Goal: Task Accomplishment & Management: Complete application form

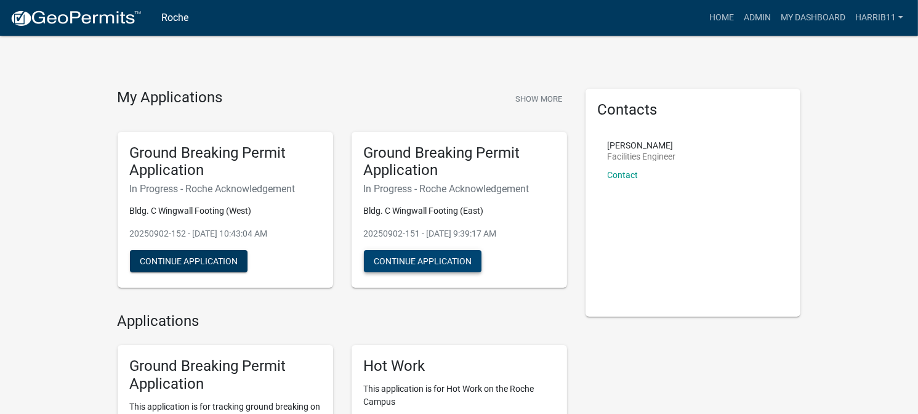
click at [430, 261] on button "Continue Application" at bounding box center [423, 261] width 118 height 22
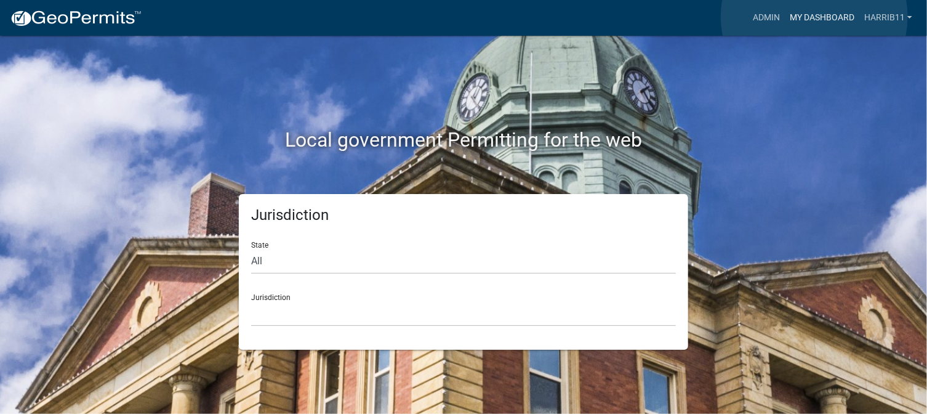
click at [814, 17] on link "My Dashboard" at bounding box center [822, 17] width 74 height 23
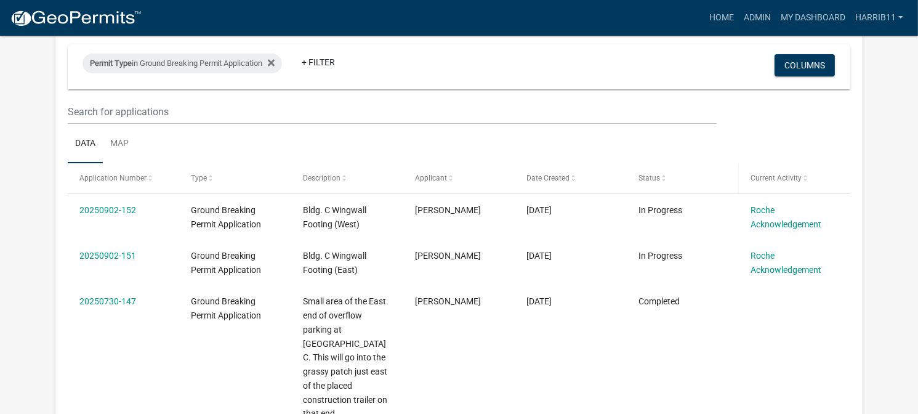
scroll to position [123, 0]
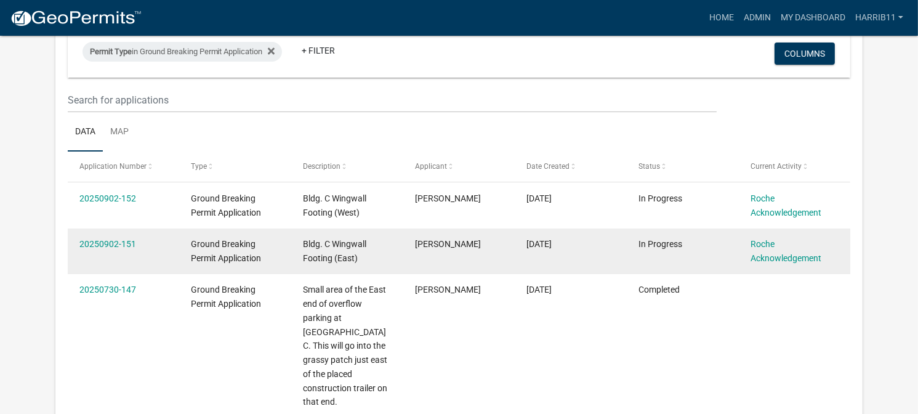
click at [239, 250] on div "Ground Breaking Permit Application" at bounding box center [235, 251] width 88 height 28
click at [121, 242] on link "20250902-151" at bounding box center [107, 244] width 57 height 10
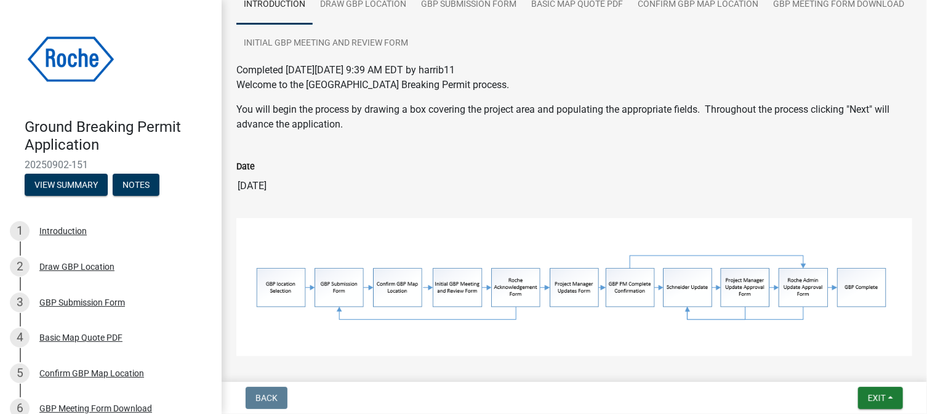
scroll to position [182, 0]
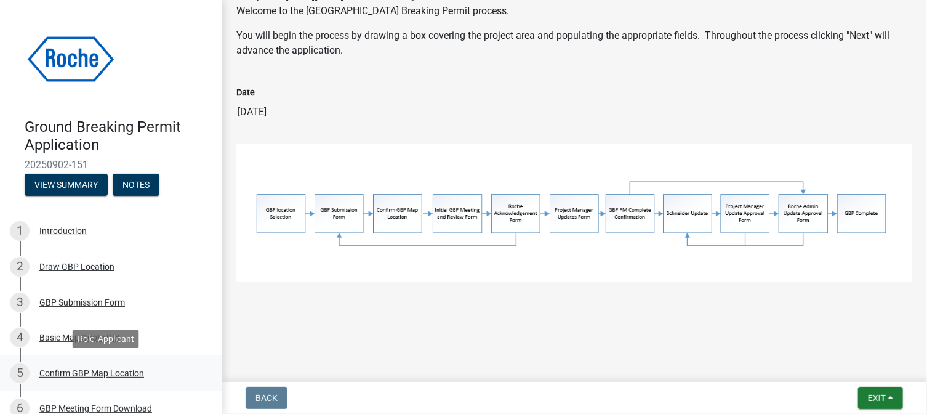
click at [62, 374] on div "Confirm GBP Map Location" at bounding box center [91, 373] width 105 height 9
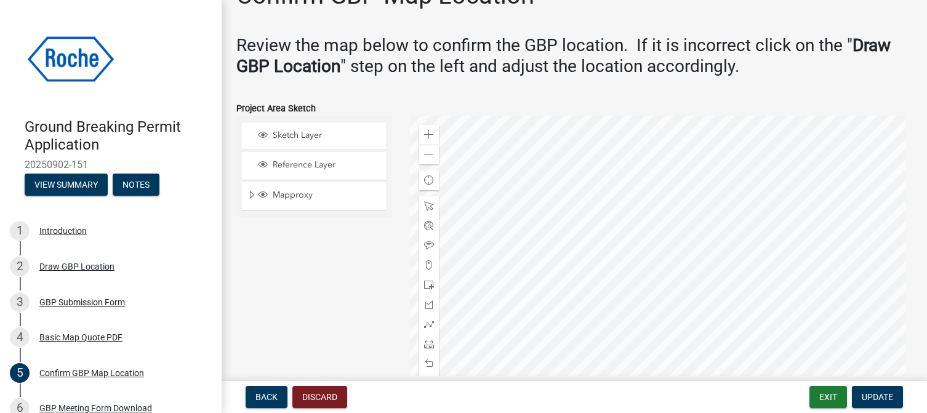
scroll to position [0, 0]
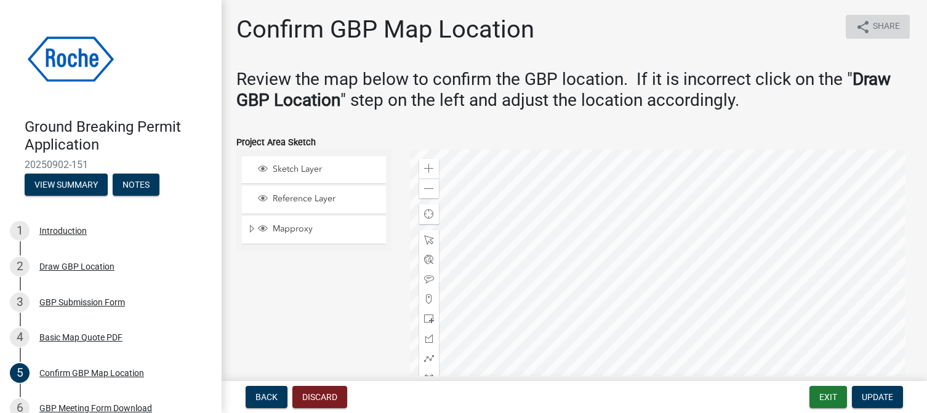
click at [856, 26] on icon "share" at bounding box center [862, 27] width 15 height 15
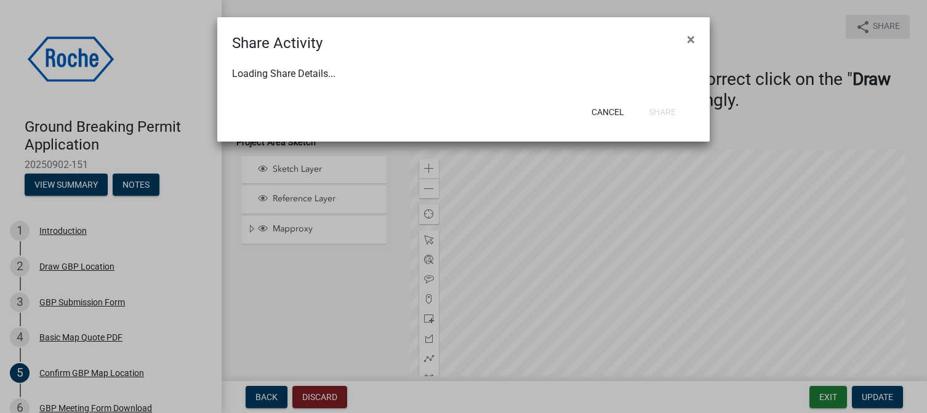
select select "1"
select select "0"
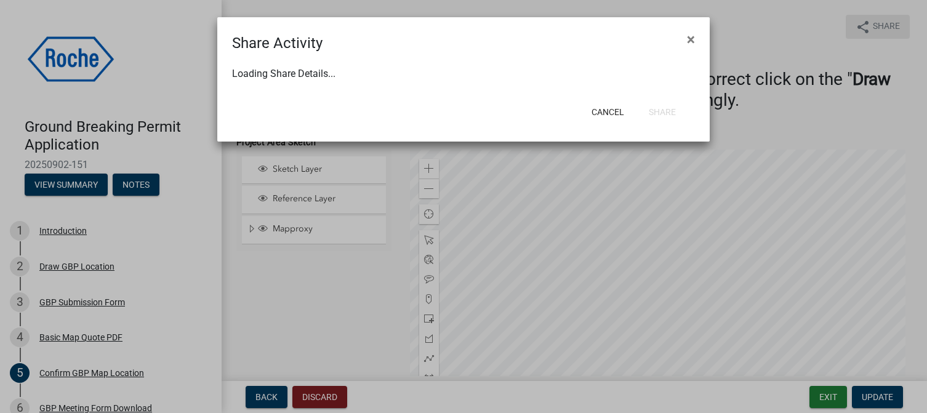
select select "0"
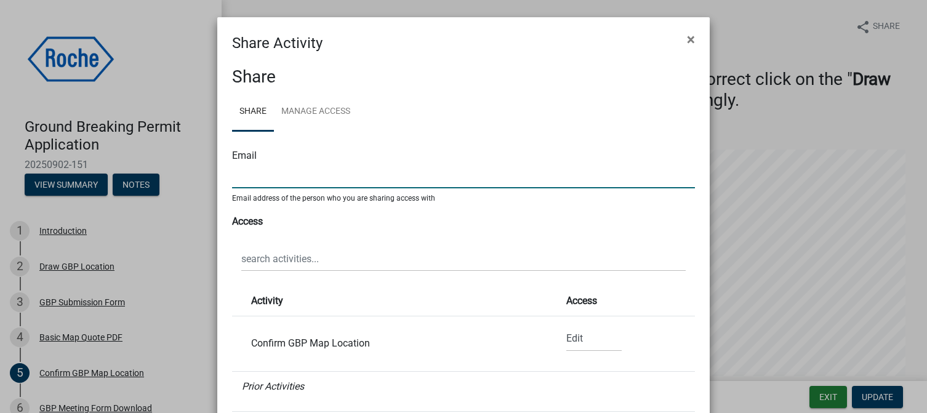
click at [303, 177] on input "text" at bounding box center [463, 175] width 463 height 25
click at [687, 41] on span "×" at bounding box center [691, 39] width 8 height 17
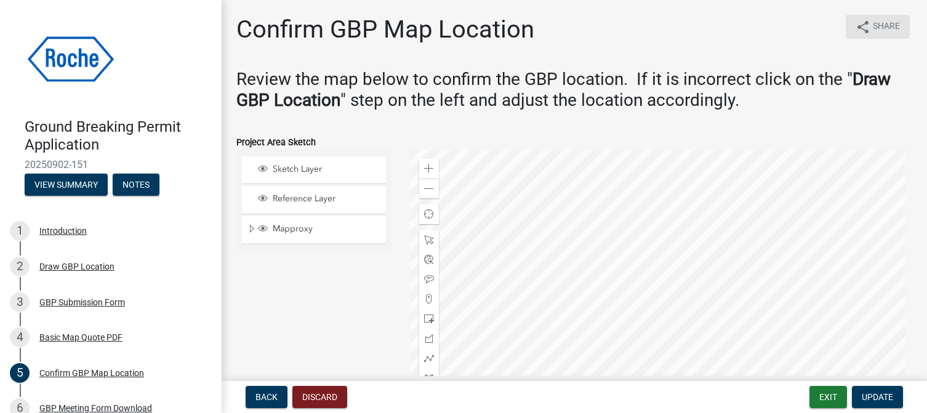
scroll to position [123, 0]
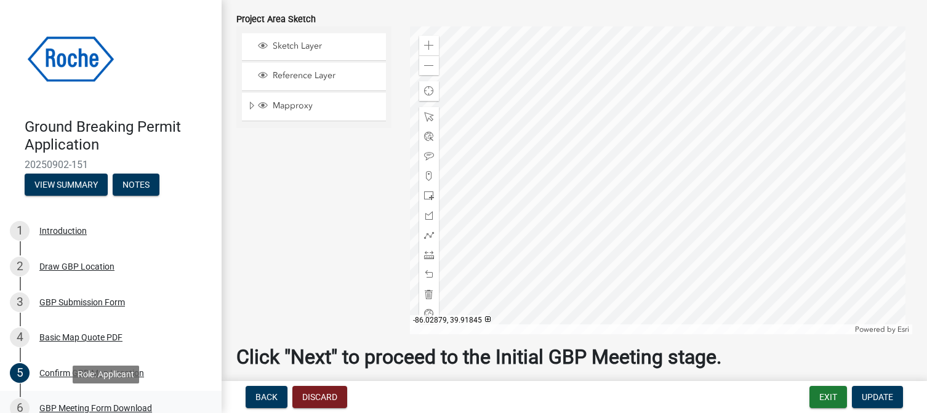
click at [174, 395] on link "6 GBP Meeting Form Download" at bounding box center [111, 409] width 222 height 36
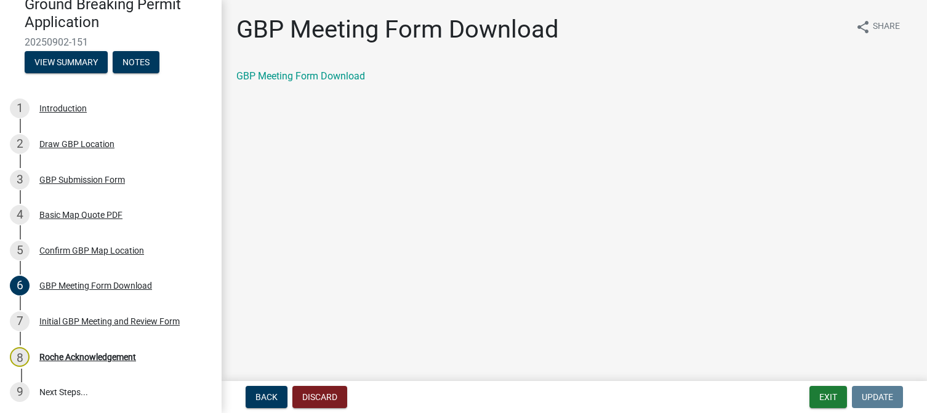
scroll to position [124, 0]
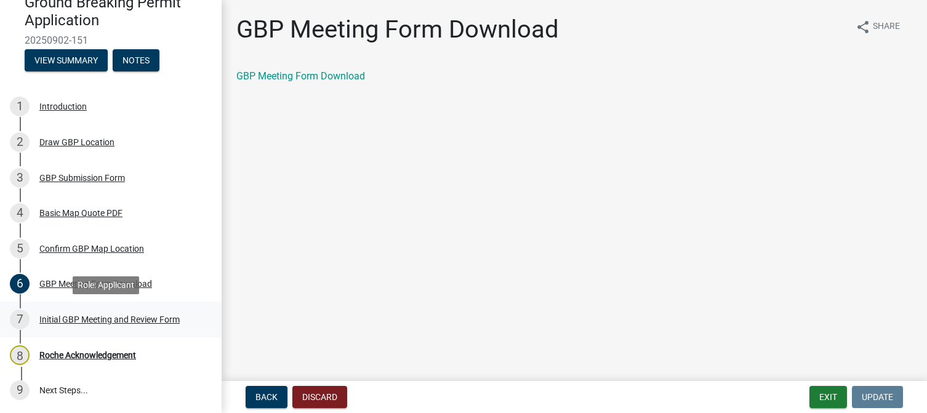
click at [118, 320] on div "Initial GBP Meeting and Review Form" at bounding box center [109, 319] width 140 height 9
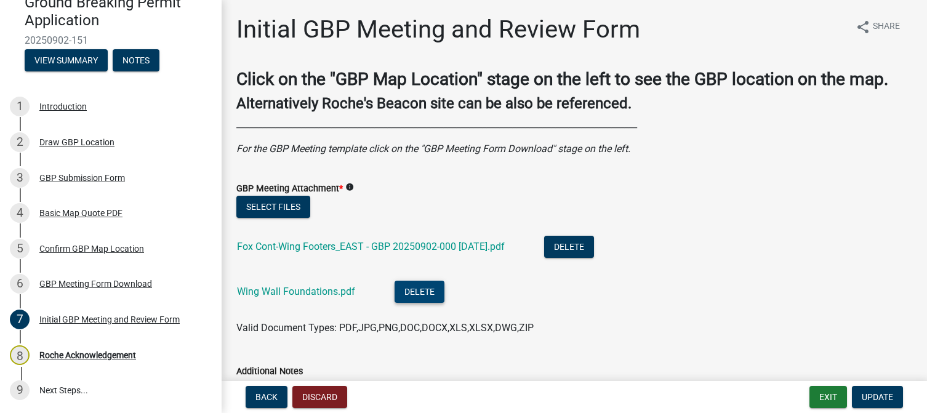
click at [420, 291] on button "Delete" at bounding box center [419, 292] width 50 height 22
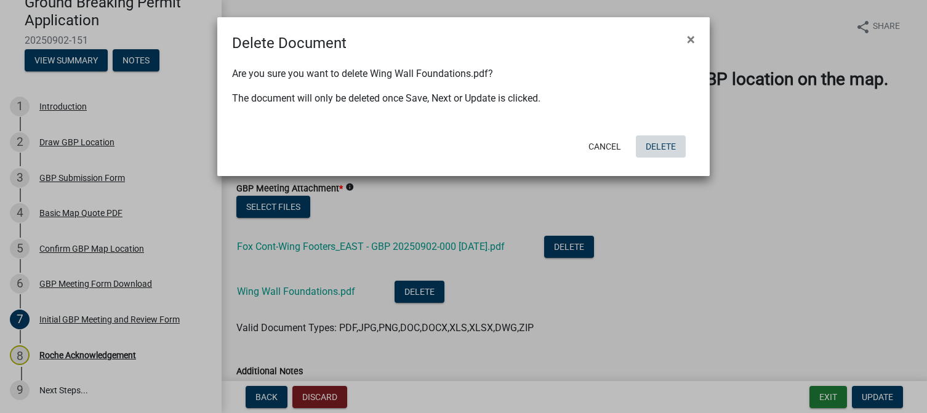
click at [650, 147] on button "Delete" at bounding box center [661, 146] width 50 height 22
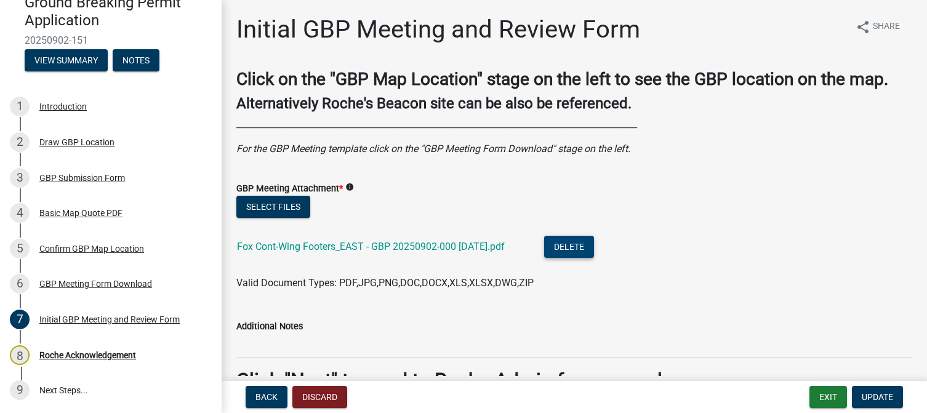
click at [594, 244] on button "Delete" at bounding box center [569, 247] width 50 height 22
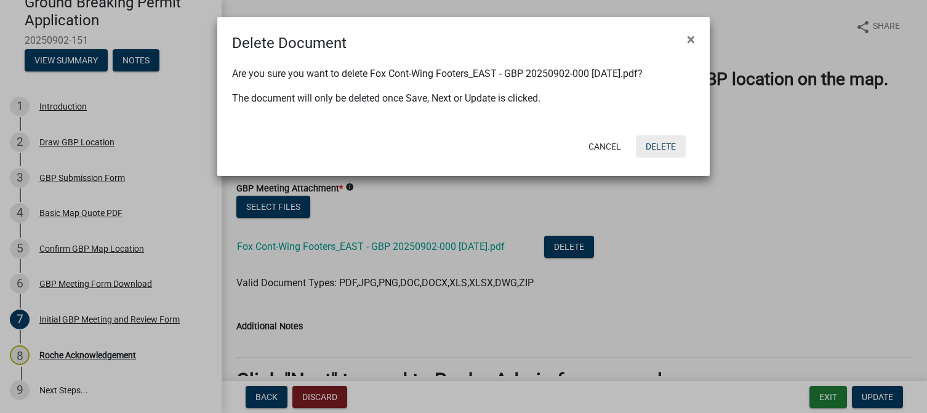
click at [650, 148] on button "Delete" at bounding box center [661, 146] width 50 height 22
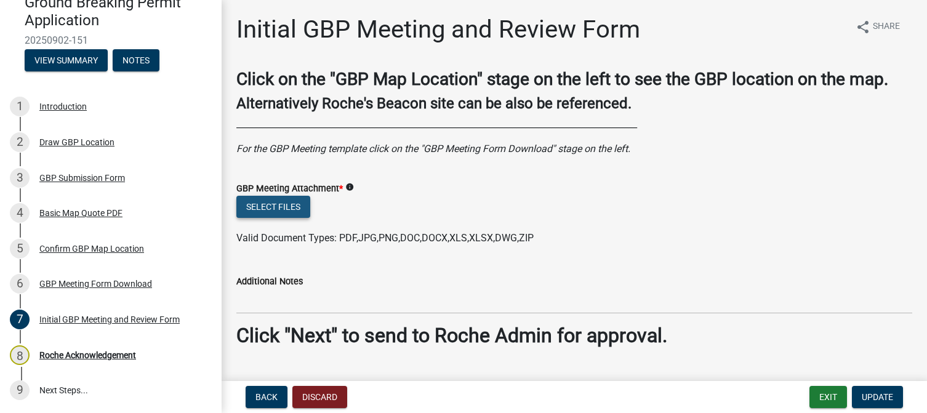
click at [281, 209] on button "Select files" at bounding box center [273, 207] width 74 height 22
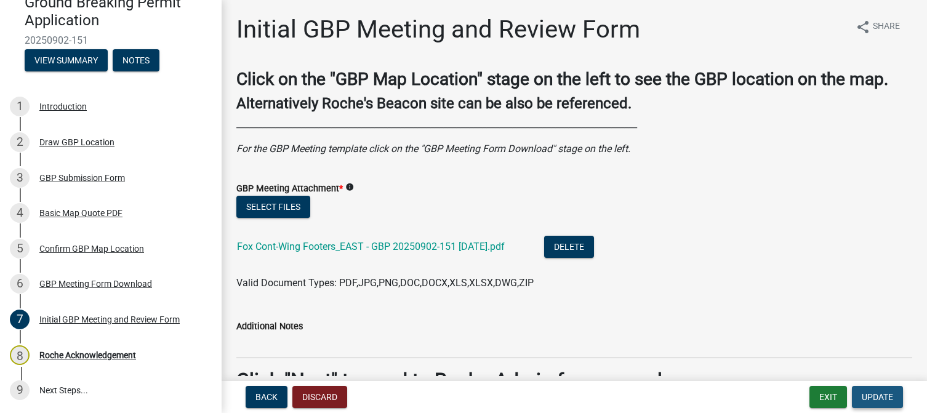
click at [871, 398] on span "Update" at bounding box center [877, 397] width 31 height 10
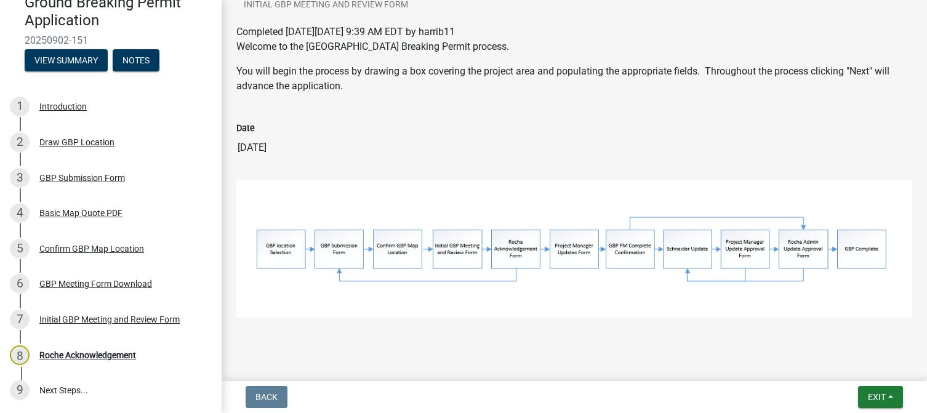
scroll to position [183, 0]
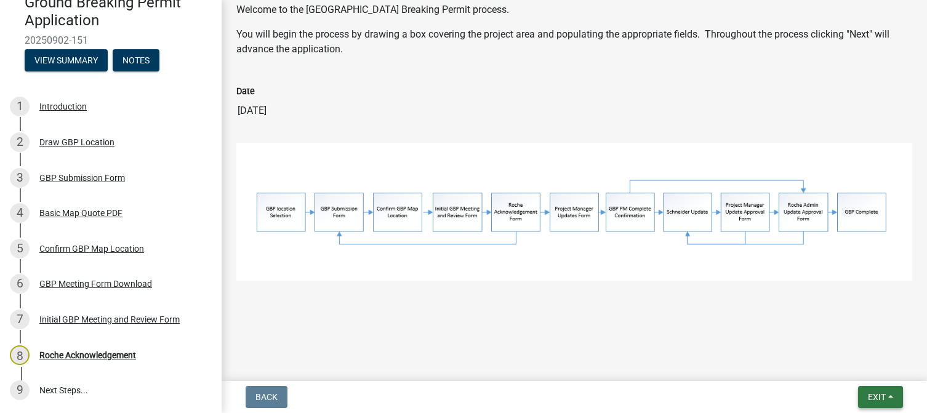
click at [877, 396] on span "Exit" at bounding box center [877, 397] width 18 height 10
click at [845, 363] on button "Save & Exit" at bounding box center [853, 365] width 98 height 30
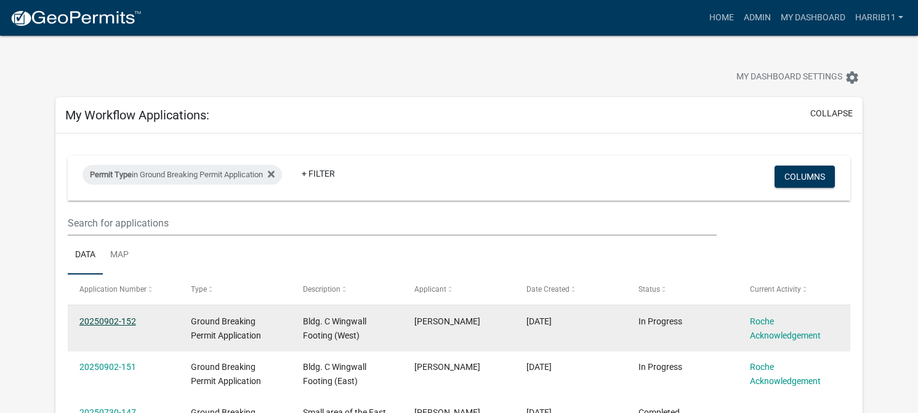
click at [129, 321] on link "20250902-152" at bounding box center [107, 321] width 57 height 10
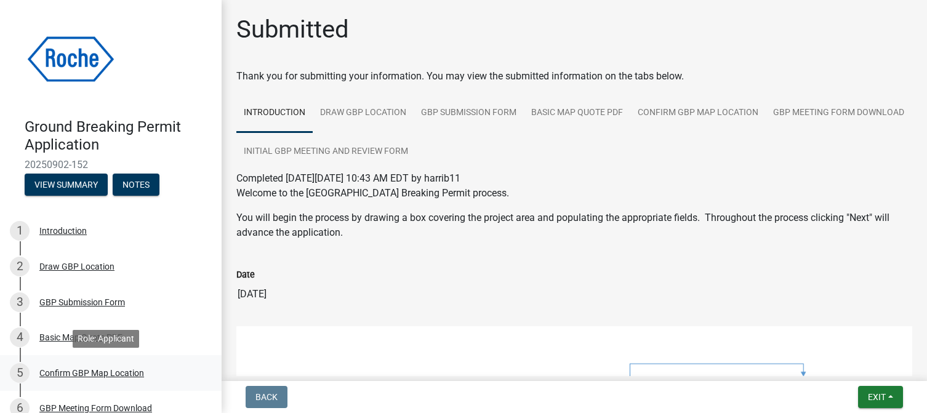
click at [113, 372] on div "Confirm GBP Map Location" at bounding box center [91, 373] width 105 height 9
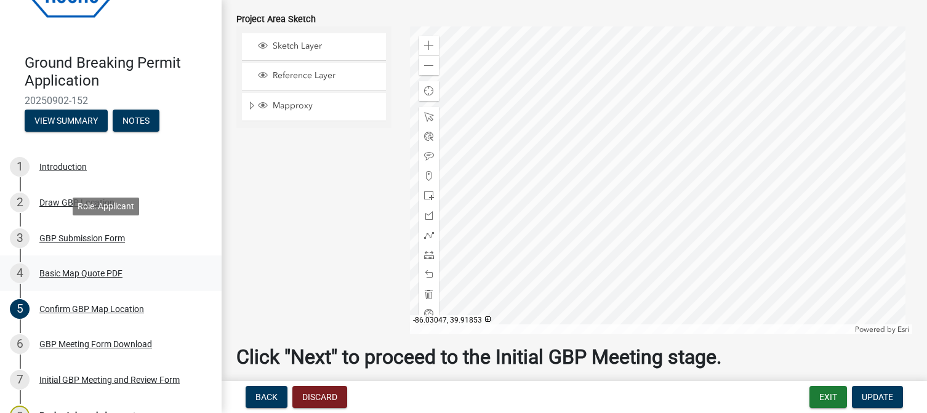
scroll to position [123, 0]
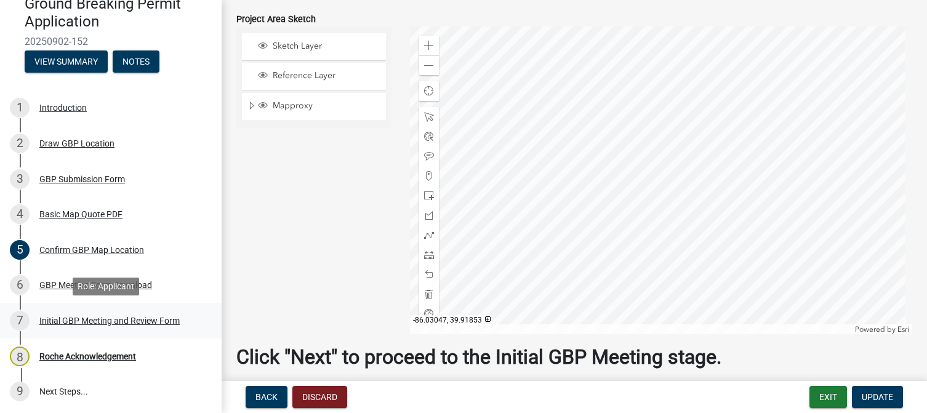
click at [135, 320] on div "Initial GBP Meeting and Review Form" at bounding box center [109, 320] width 140 height 9
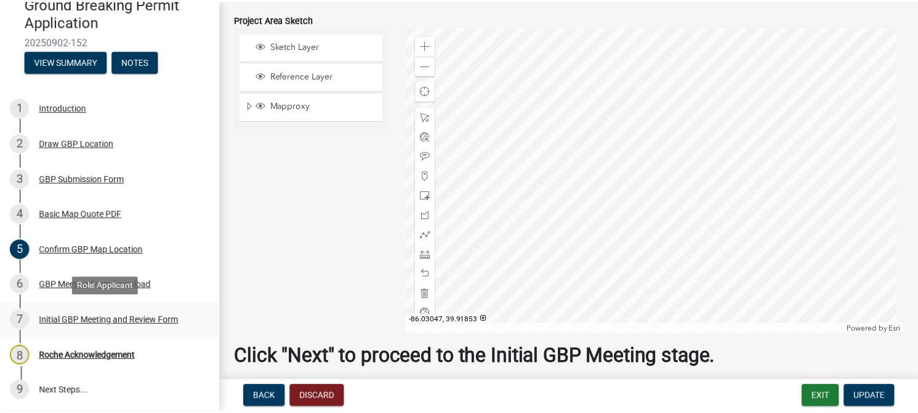
scroll to position [0, 0]
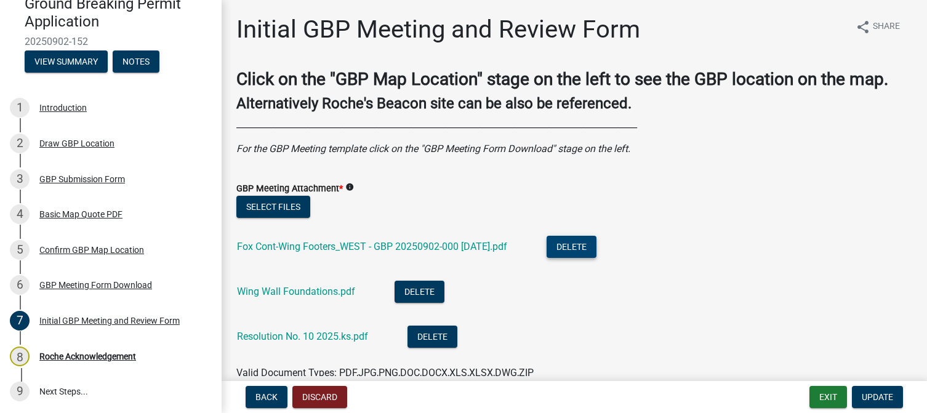
click at [594, 245] on button "Delete" at bounding box center [571, 247] width 50 height 22
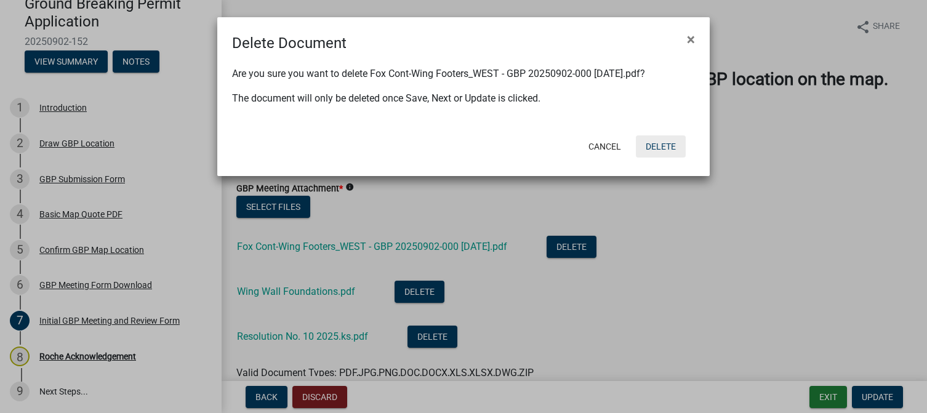
click at [664, 146] on button "Delete" at bounding box center [661, 146] width 50 height 22
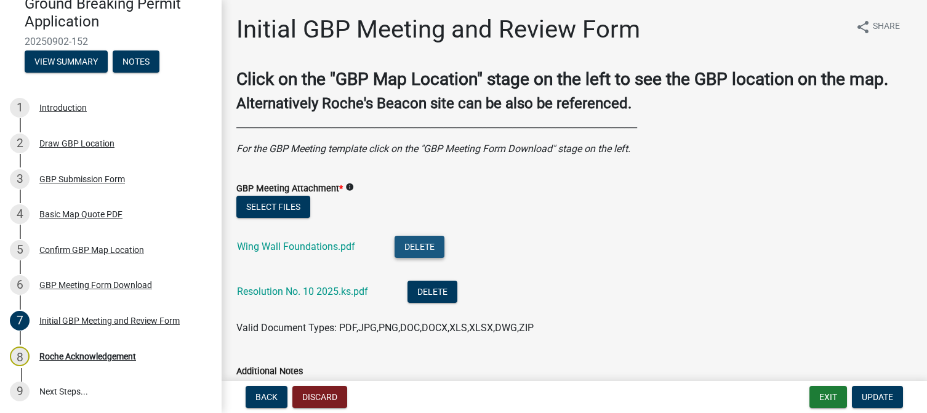
click at [425, 249] on button "Delete" at bounding box center [419, 247] width 50 height 22
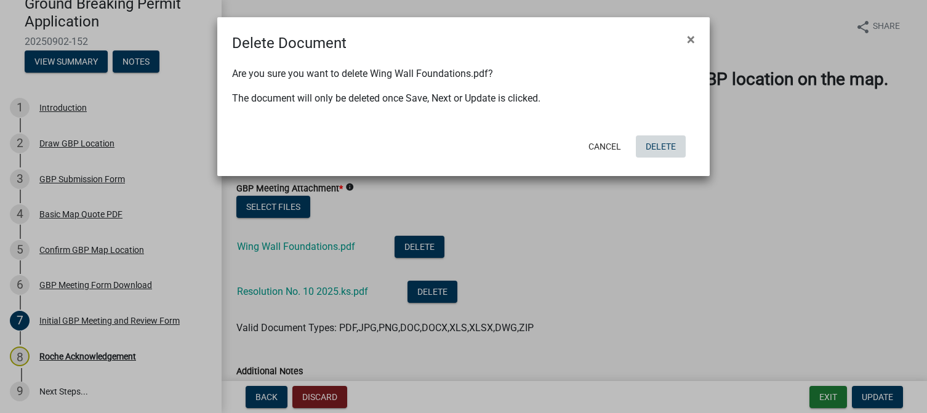
click at [662, 147] on button "Delete" at bounding box center [661, 146] width 50 height 22
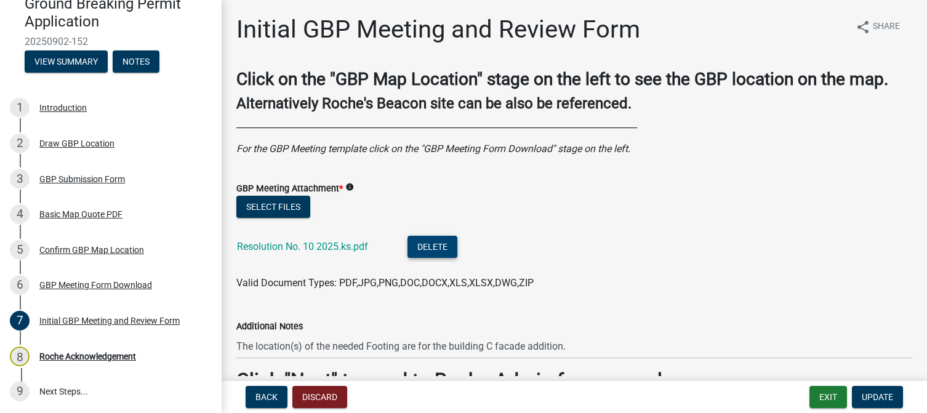
click at [433, 246] on button "Delete" at bounding box center [432, 247] width 50 height 22
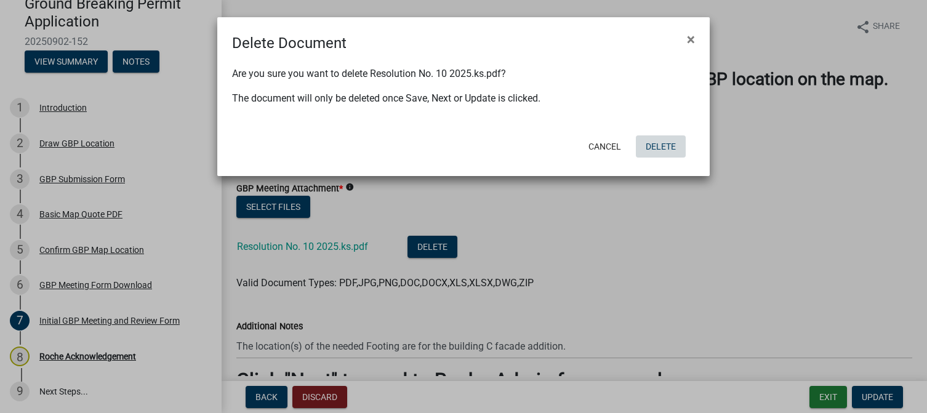
click at [657, 148] on button "Delete" at bounding box center [661, 146] width 50 height 22
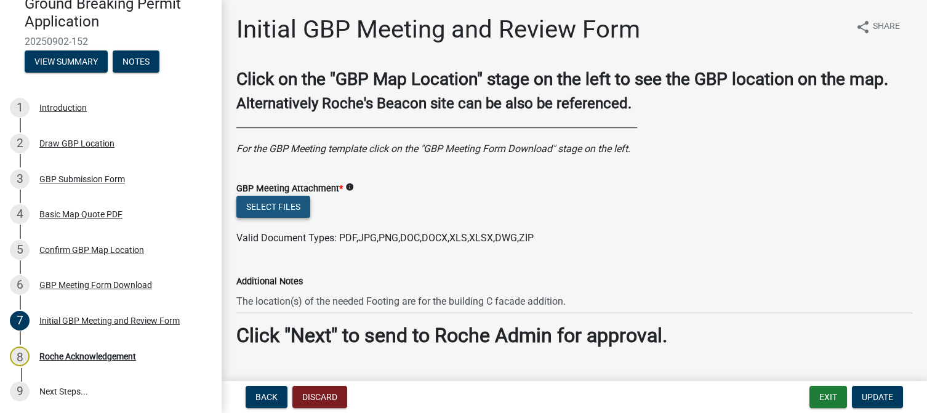
click at [266, 202] on button "Select files" at bounding box center [273, 207] width 74 height 22
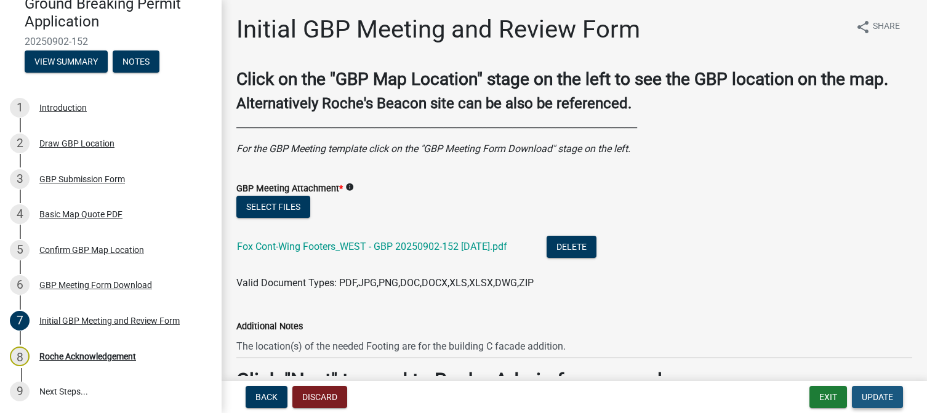
click at [880, 396] on span "Update" at bounding box center [877, 397] width 31 height 10
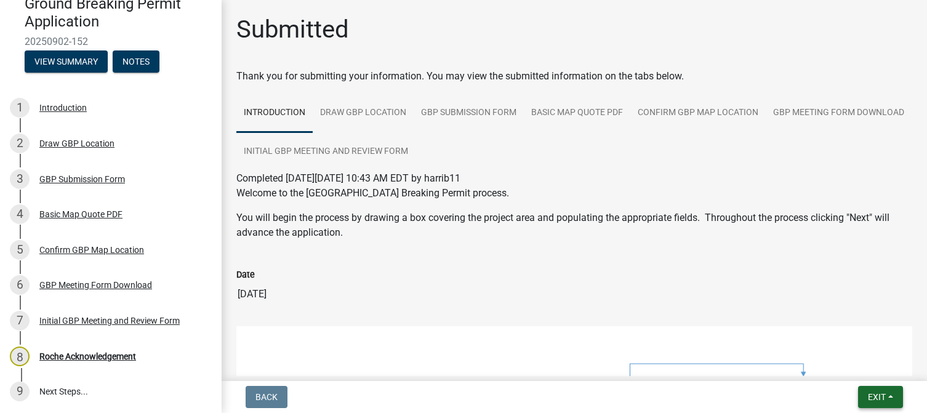
click at [880, 397] on span "Exit" at bounding box center [877, 397] width 18 height 10
click at [839, 367] on button "Save & Exit" at bounding box center [853, 365] width 98 height 30
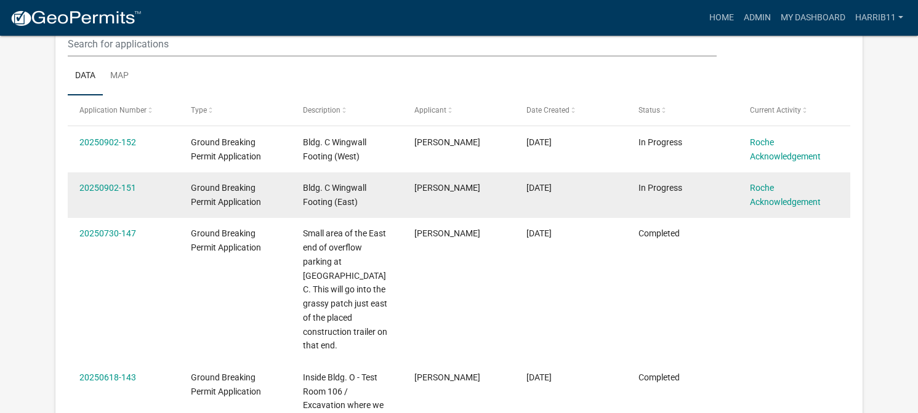
scroll to position [185, 0]
